Goal: Answer question/provide support: Share knowledge or assist other users

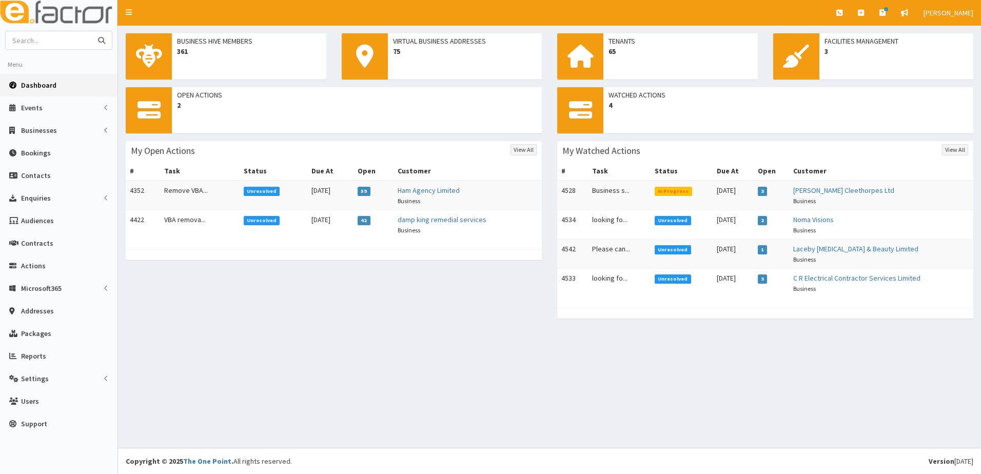
click at [65, 48] on input "text" at bounding box center [49, 40] width 86 height 18
type input "nurtrio"
click at [91, 31] on button "submit" at bounding box center [101, 40] width 21 height 18
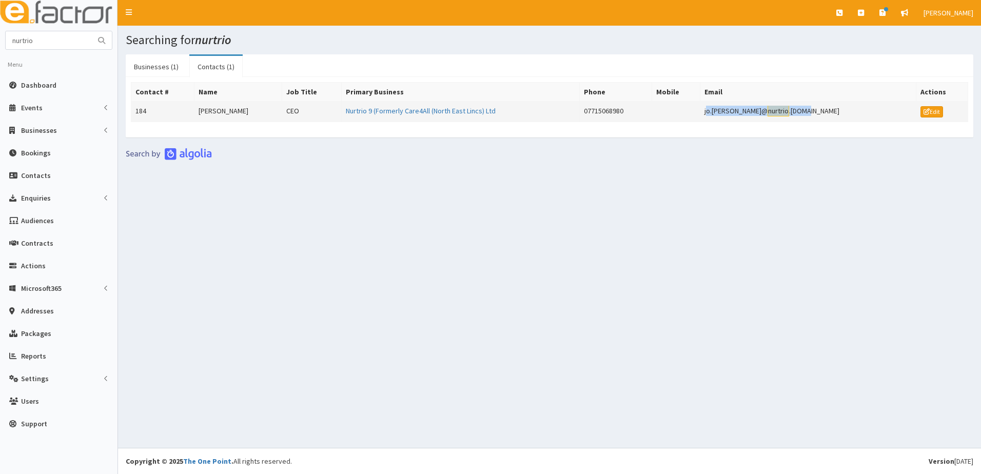
drag, startPoint x: 851, startPoint y: 110, endPoint x: 766, endPoint y: 109, distance: 84.7
click at [766, 109] on td "jo.[PERSON_NAME]@ nurtrio .[DOMAIN_NAME]" at bounding box center [808, 112] width 217 height 21
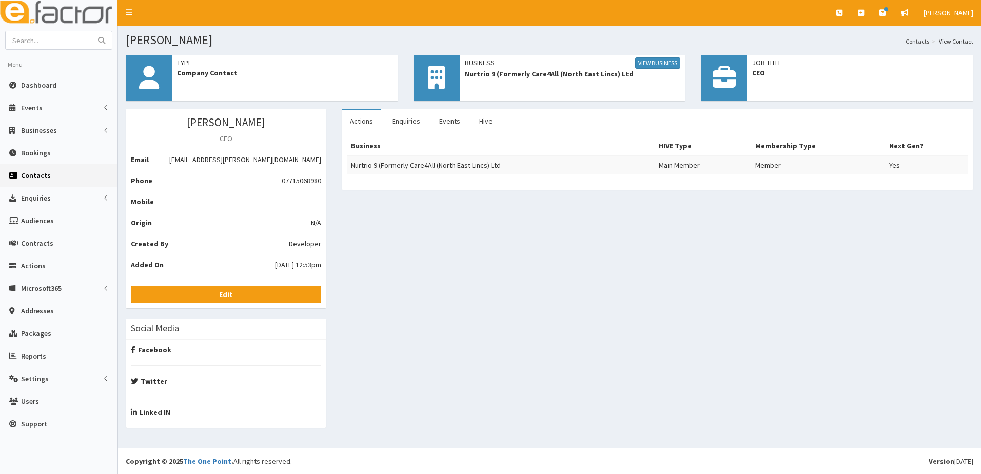
drag, startPoint x: 0, startPoint y: 0, endPoint x: 234, endPoint y: 158, distance: 282.4
click at [234, 158] on li "Email [EMAIL_ADDRESS][PERSON_NAME][DOMAIN_NAME]" at bounding box center [226, 160] width 190 height 22
drag, startPoint x: 238, startPoint y: 158, endPoint x: 321, endPoint y: 161, distance: 82.7
click at [321, 161] on li "Email [EMAIL_ADDRESS][PERSON_NAME][DOMAIN_NAME]" at bounding box center [226, 160] width 190 height 22
drag, startPoint x: 321, startPoint y: 161, endPoint x: 270, endPoint y: 159, distance: 50.8
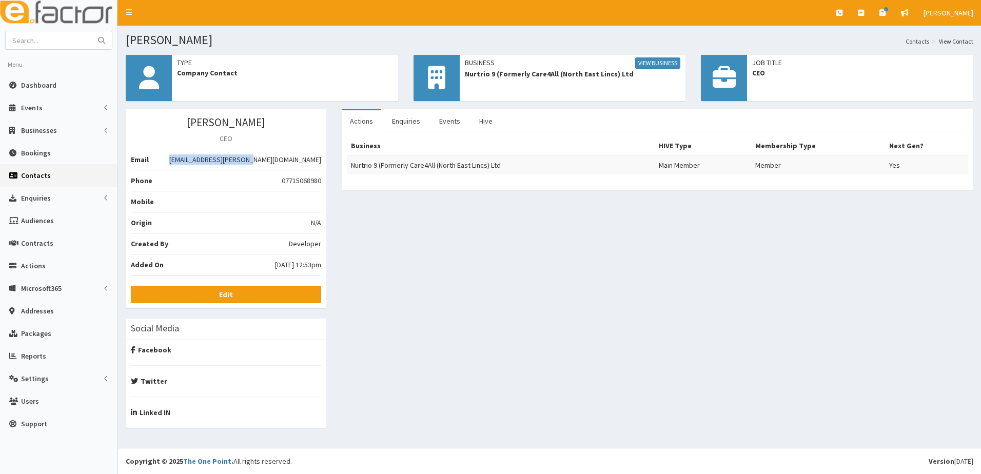
copy li "[EMAIL_ADDRESS][PERSON_NAME][DOMAIN_NAME]"
click at [659, 62] on link "View Business" at bounding box center [657, 62] width 45 height 11
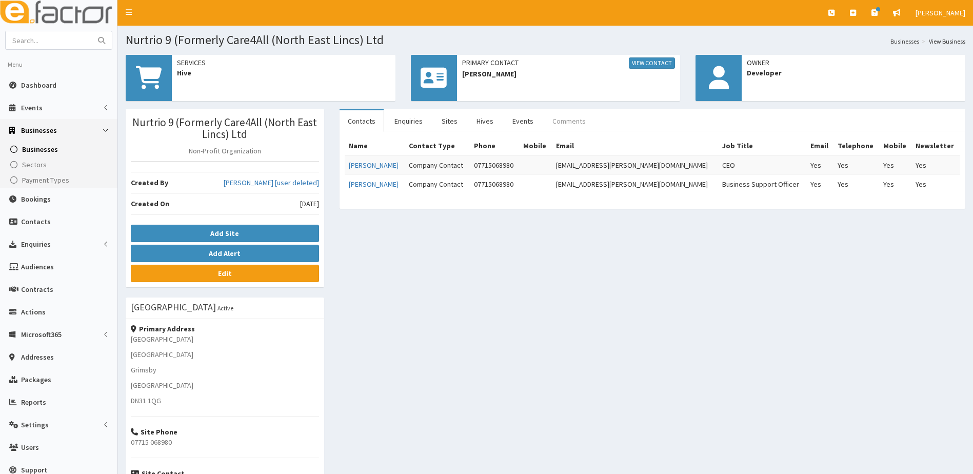
click at [559, 122] on link "Comments" at bounding box center [569, 121] width 50 height 22
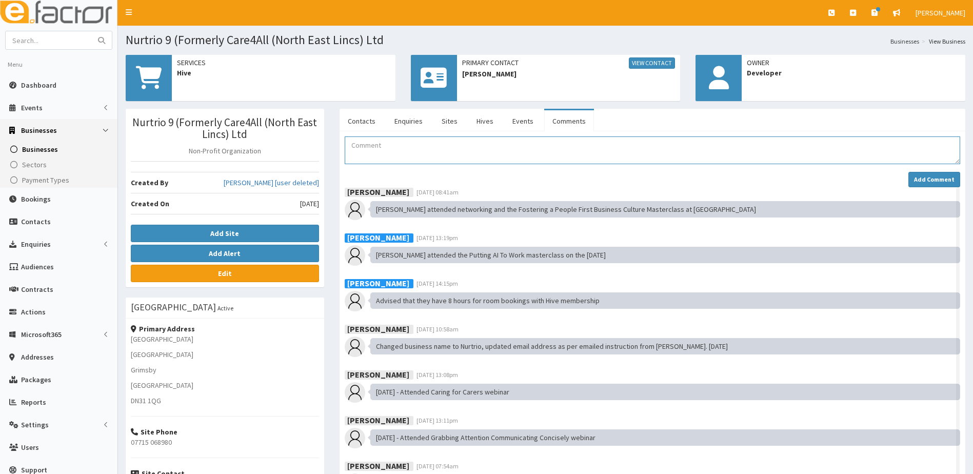
click at [395, 156] on textarea "Comment" at bounding box center [653, 151] width 616 height 28
type textarea "Booking form sent. looking to use Hive hours at the Business Hive"
click at [926, 179] on strong "Add Comment" at bounding box center [934, 180] width 41 height 8
